Goal: Navigation & Orientation: Find specific page/section

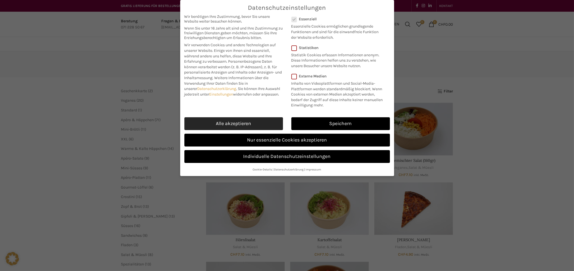
click at [254, 121] on link "Alle akzeptieren" at bounding box center [233, 123] width 99 height 13
checkbox input "true"
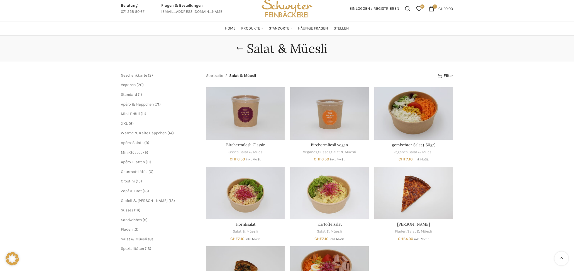
scroll to position [6, 0]
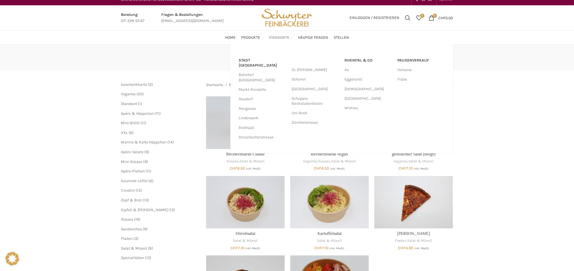
click at [280, 37] on span "Standorte" at bounding box center [279, 37] width 21 height 5
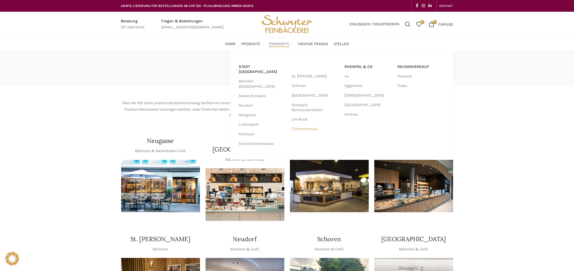
click at [304, 129] on link "Zürcherstrasse" at bounding box center [315, 128] width 47 height 9
